Goal: Transaction & Acquisition: Purchase product/service

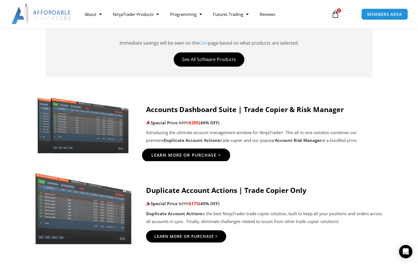
scroll to position [256, 0]
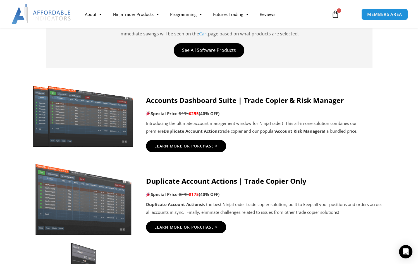
click at [101, 120] on img at bounding box center [83, 115] width 107 height 65
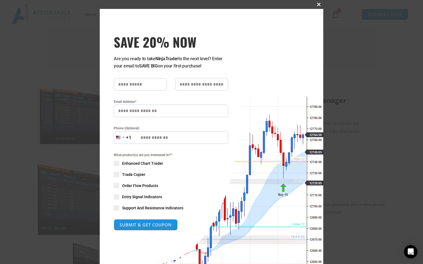
click at [316, 6] on span "SAVE 20% NOW popup" at bounding box center [318, 4] width 9 height 3
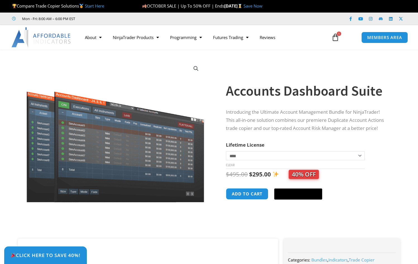
click at [226, 140] on div at bounding box center [221, 147] width 10 height 184
select select "*"
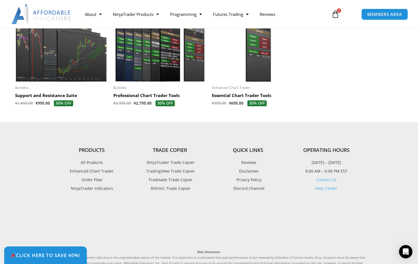
scroll to position [1310, 0]
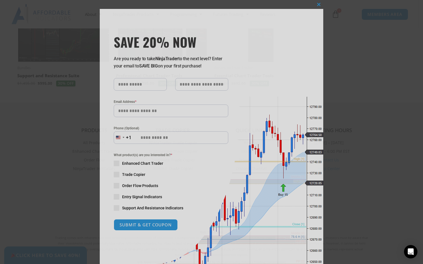
drag, startPoint x: 140, startPoint y: 66, endPoint x: 209, endPoint y: 67, distance: 68.7
click at [209, 67] on p "Are you ready to take NinjaTrader to the next level? Enter your email to SAVE B…" at bounding box center [171, 62] width 114 height 15
click at [317, 5] on span "SAVE 20% NOW popup" at bounding box center [318, 4] width 9 height 3
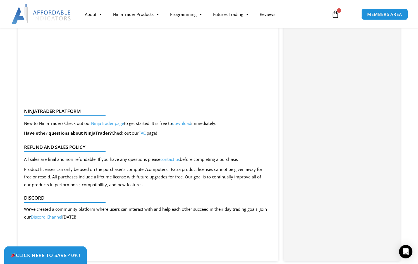
scroll to position [940, 0]
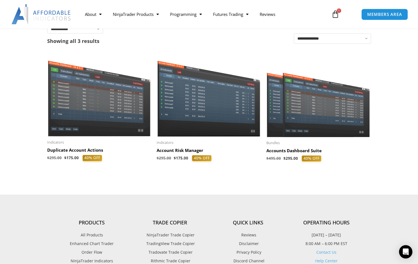
scroll to position [114, 0]
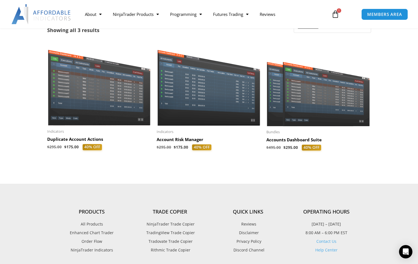
click at [73, 87] on img at bounding box center [99, 84] width 104 height 83
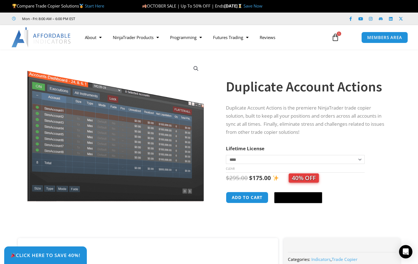
click at [280, 161] on select "**********" at bounding box center [295, 159] width 139 height 9
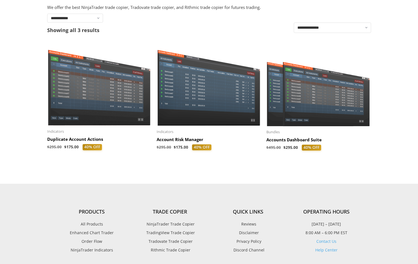
scroll to position [114, 0]
click at [292, 95] on img at bounding box center [318, 84] width 104 height 83
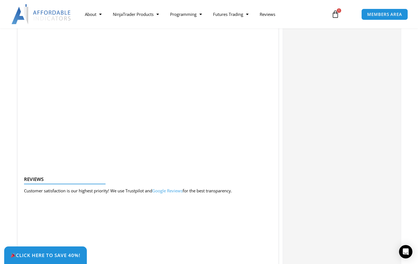
scroll to position [826, 0]
